Goal: Transaction & Acquisition: Purchase product/service

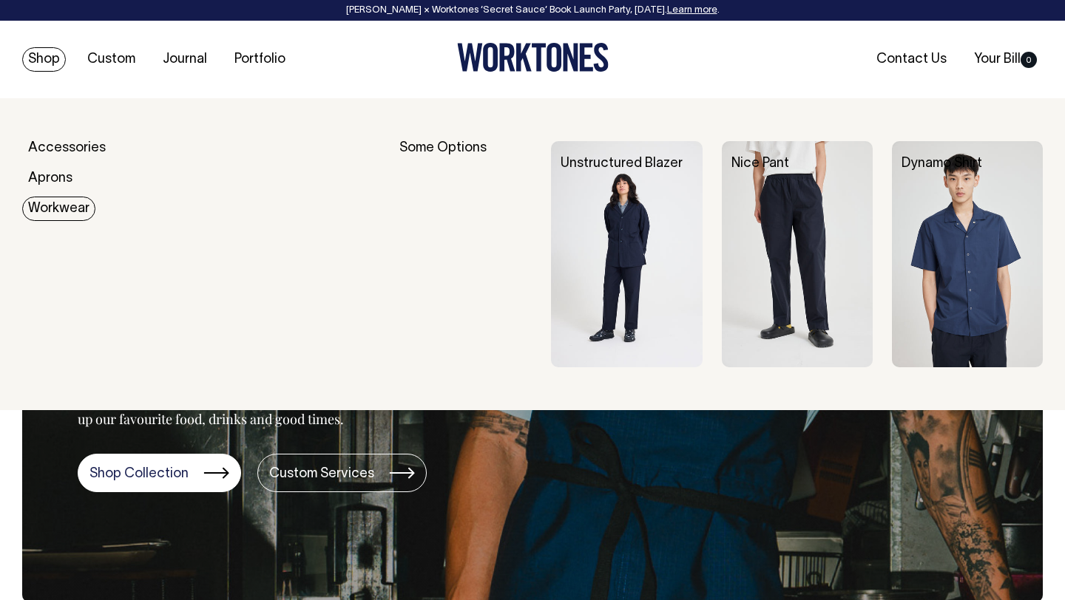
click at [615, 254] on img at bounding box center [626, 254] width 151 height 226
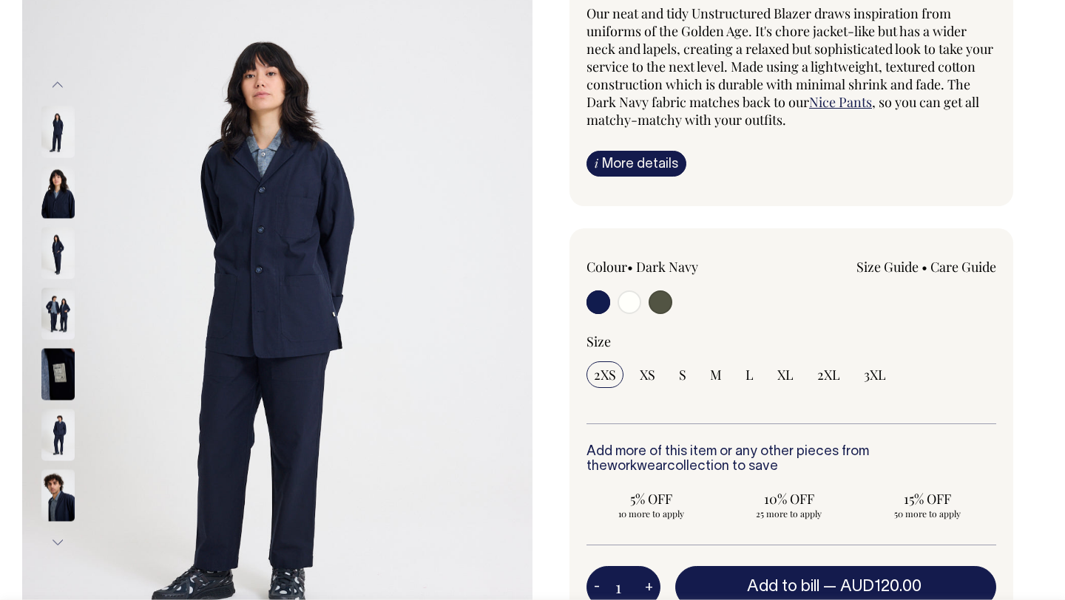
scroll to position [168, 0]
click at [628, 305] on input "radio" at bounding box center [629, 302] width 24 height 24
radio input "true"
radio input "false"
radio input "true"
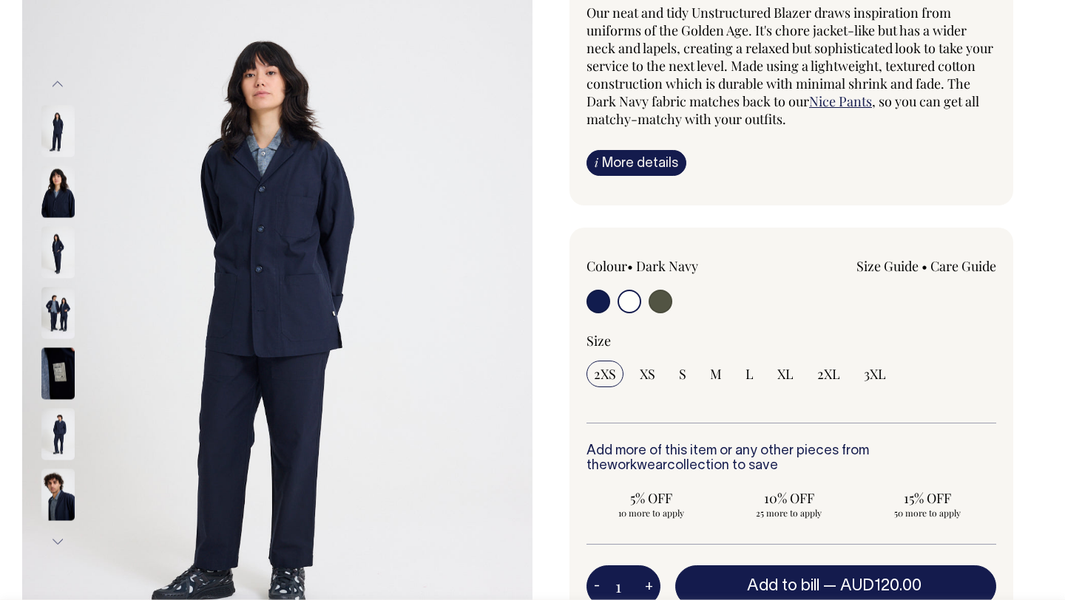
select select "Off-White"
